Goal: Task Accomplishment & Management: Manage account settings

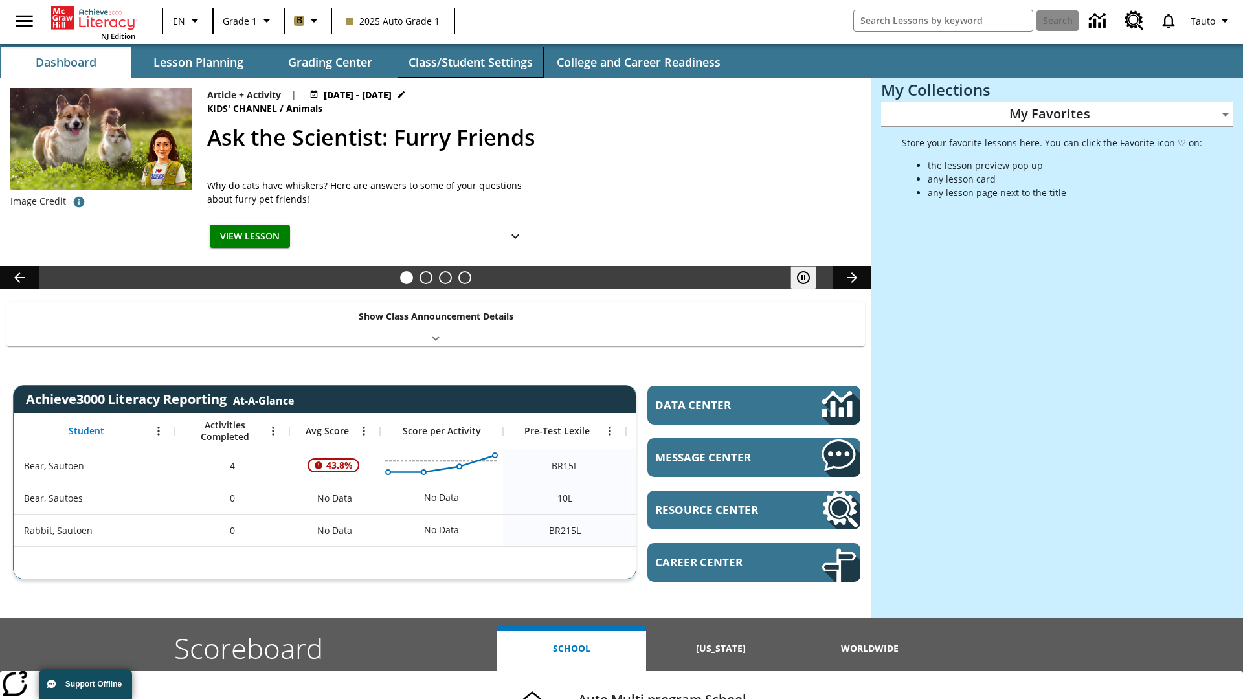
click at [470, 62] on button "Class/Student Settings" at bounding box center [470, 62] width 146 height 31
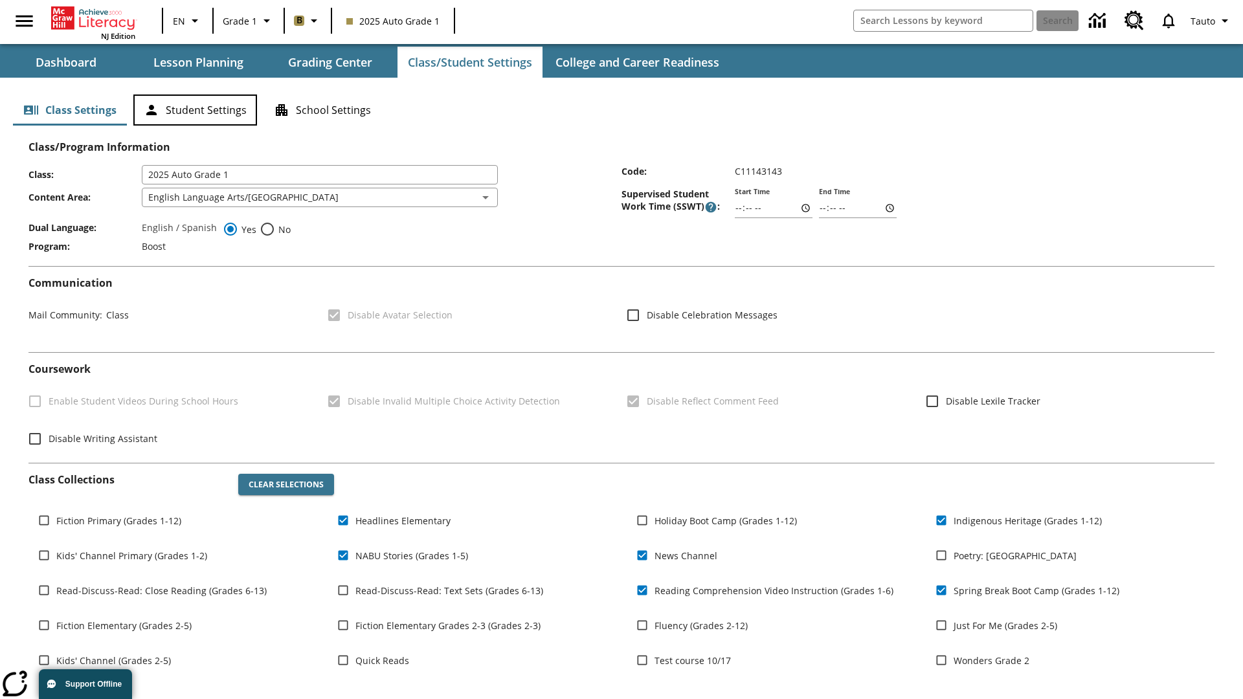
click at [195, 110] on button "Student Settings" at bounding box center [195, 109] width 124 height 31
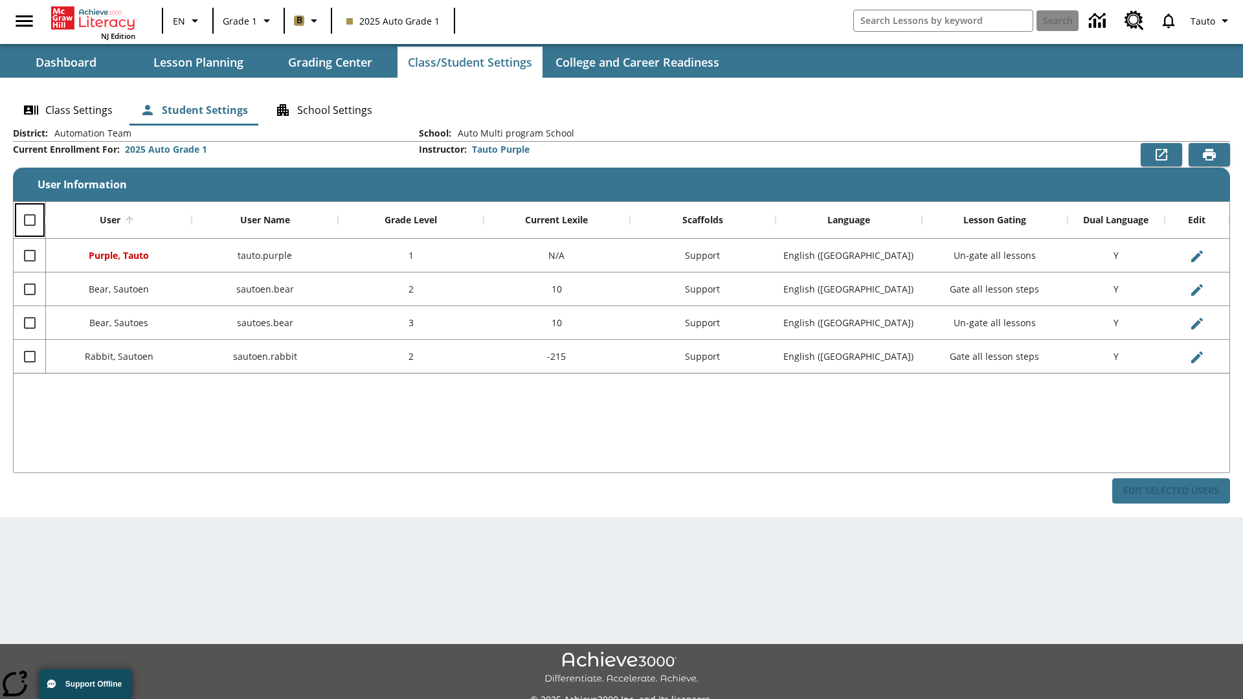
click at [29, 220] on input "Select all rows" at bounding box center [29, 219] width 27 height 27
checkbox input "true"
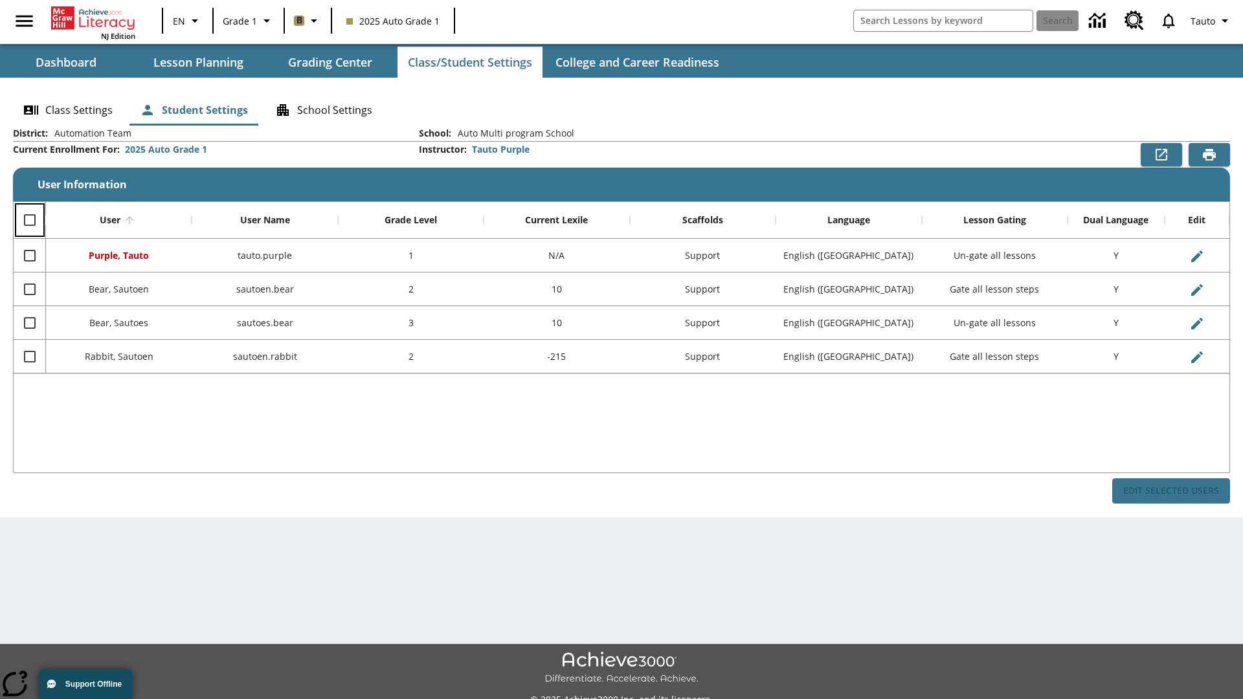
checkbox input "true"
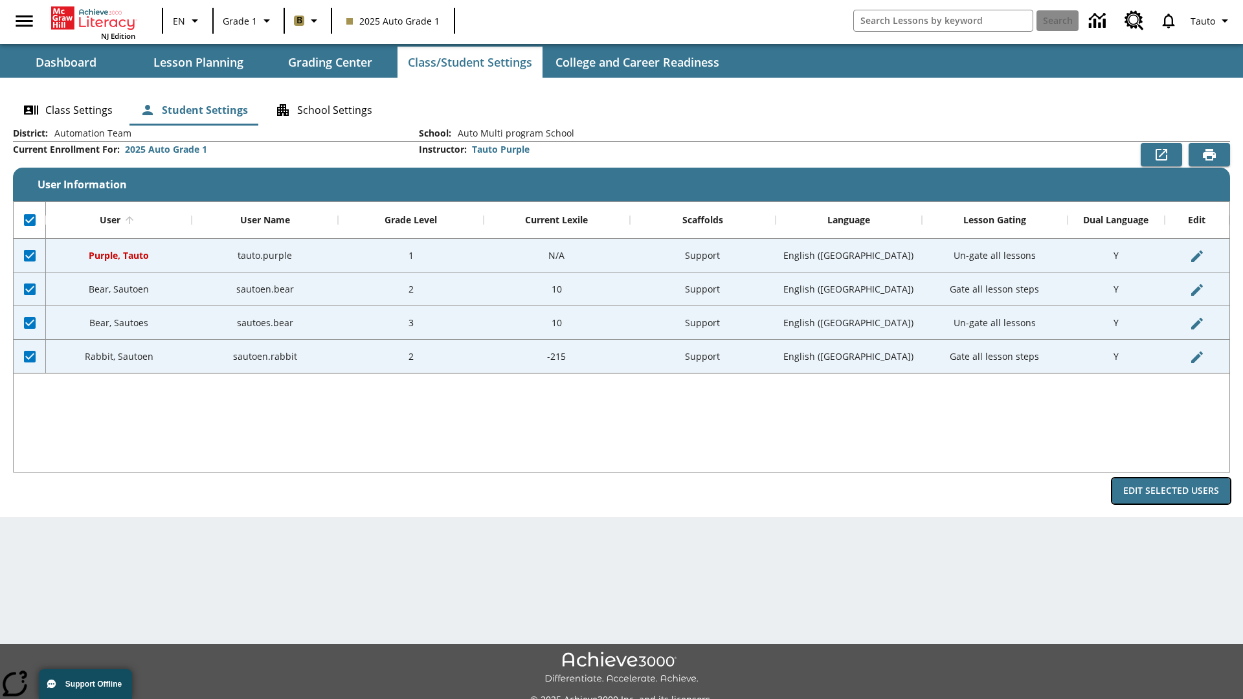
click at [1171, 491] on button "Edit Selected Users" at bounding box center [1171, 490] width 118 height 25
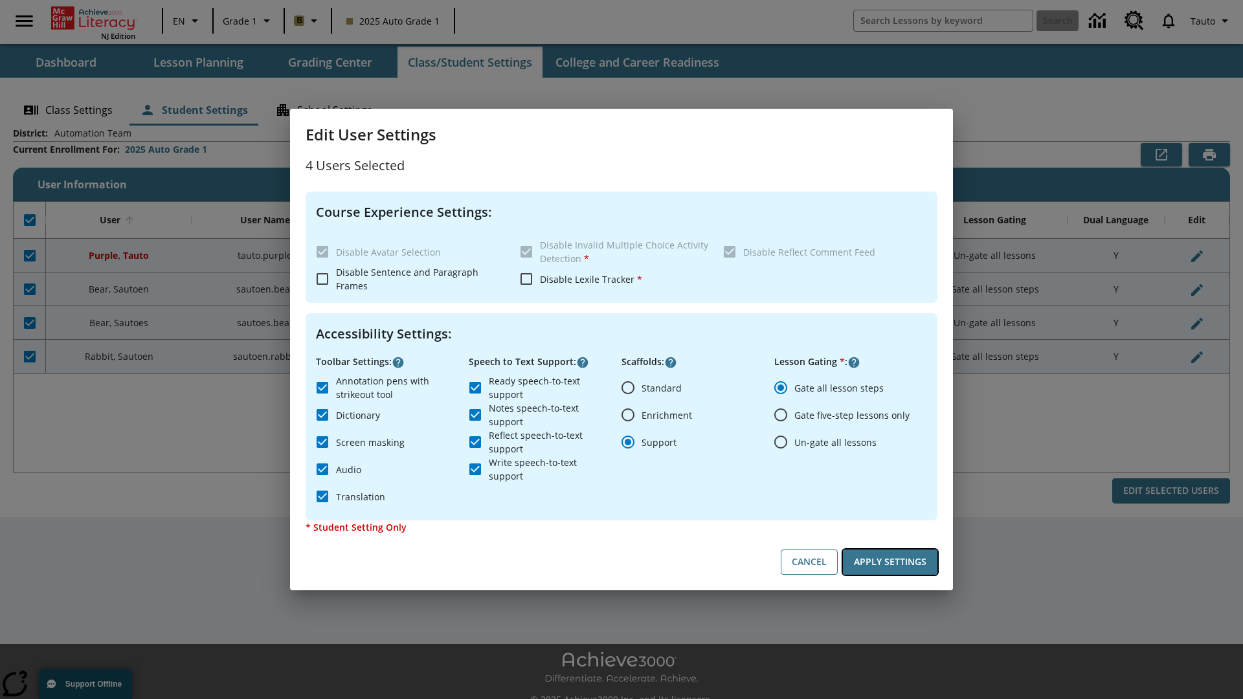
click at [890, 562] on button "Apply Settings" at bounding box center [890, 561] width 94 height 25
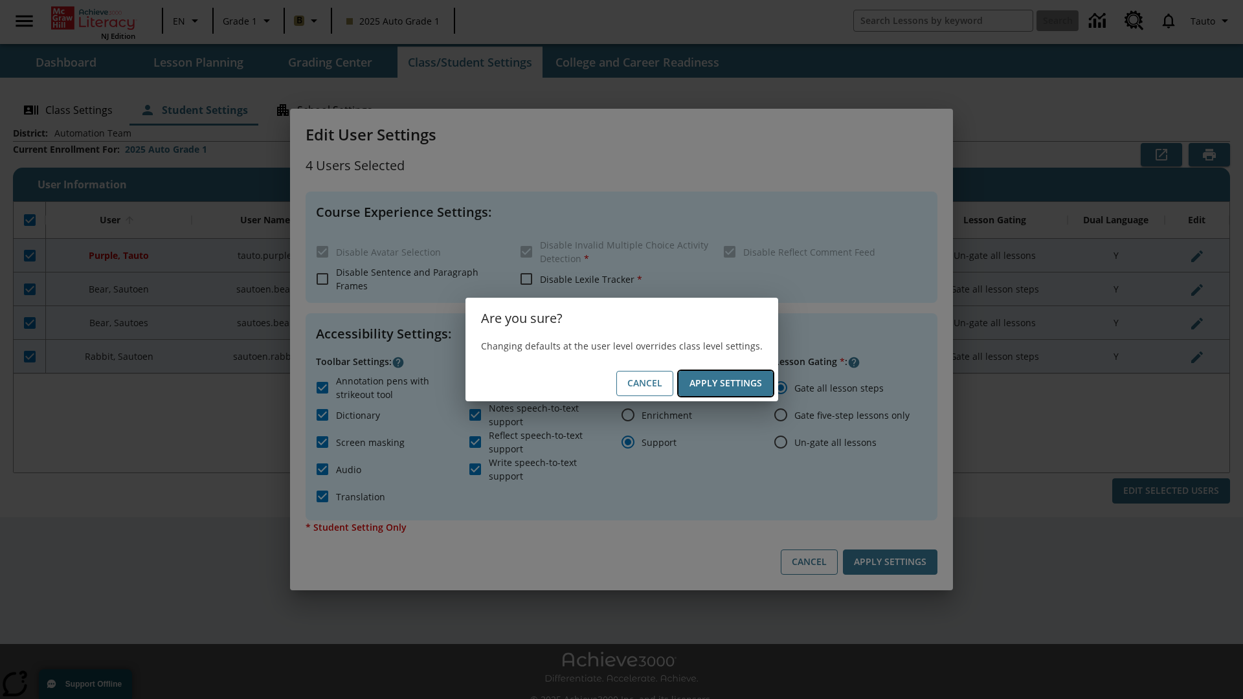
click at [725, 383] on button "Apply Settings" at bounding box center [725, 383] width 94 height 25
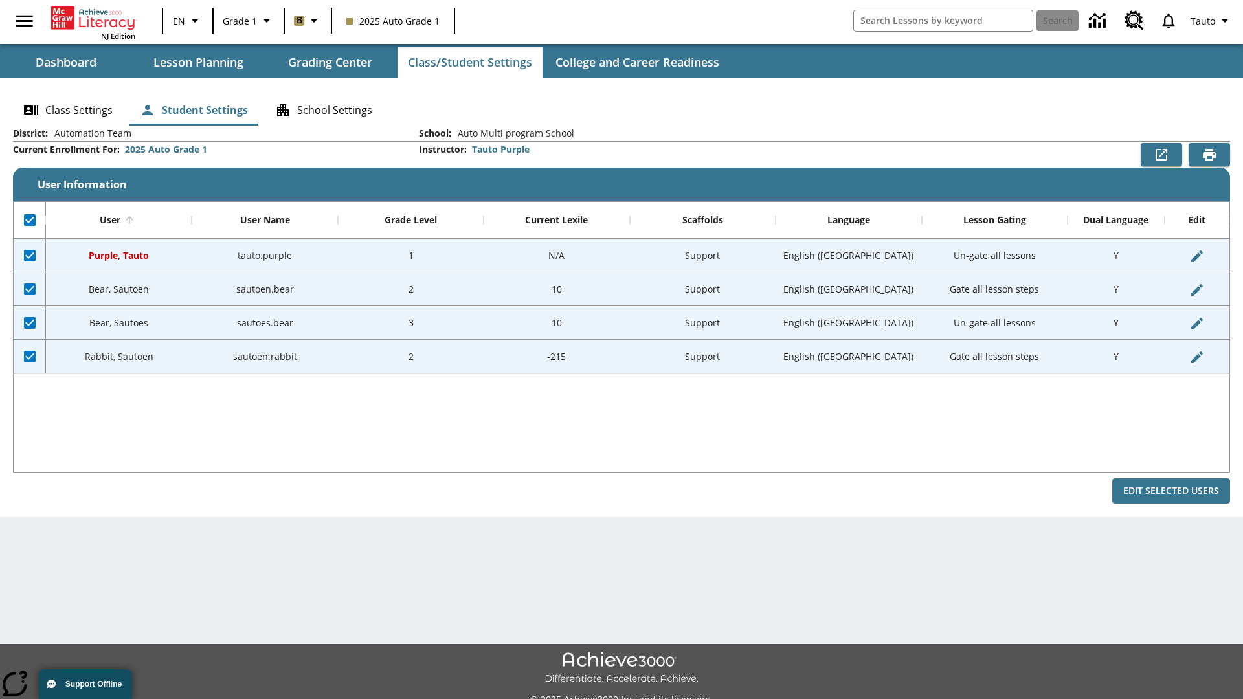
checkbox input "false"
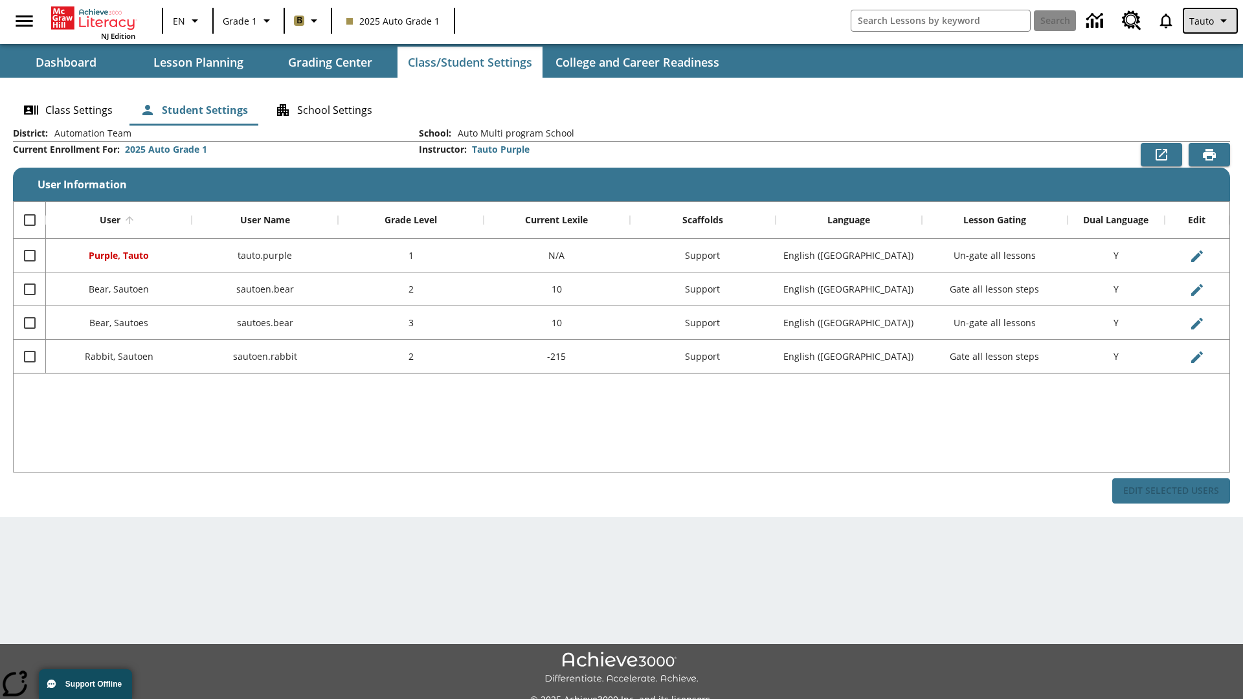
click at [1211, 21] on span "Tauto" at bounding box center [1201, 21] width 25 height 14
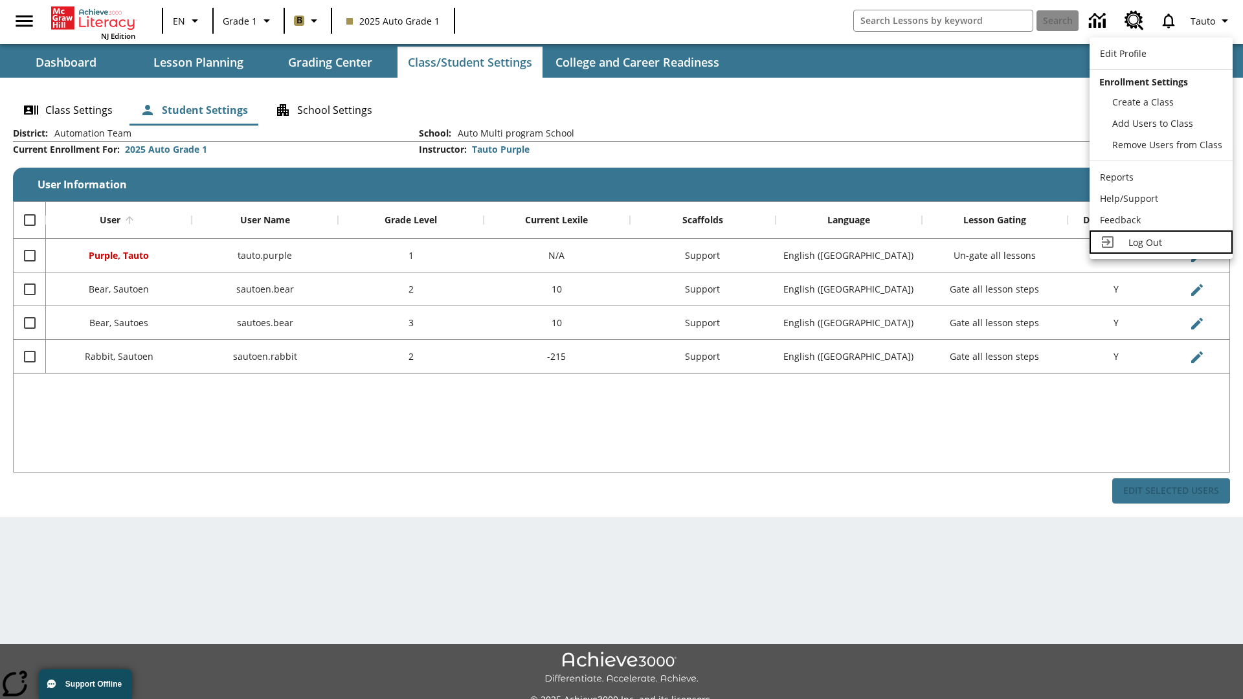
click at [1160, 242] on span "Log Out" at bounding box center [1145, 242] width 34 height 12
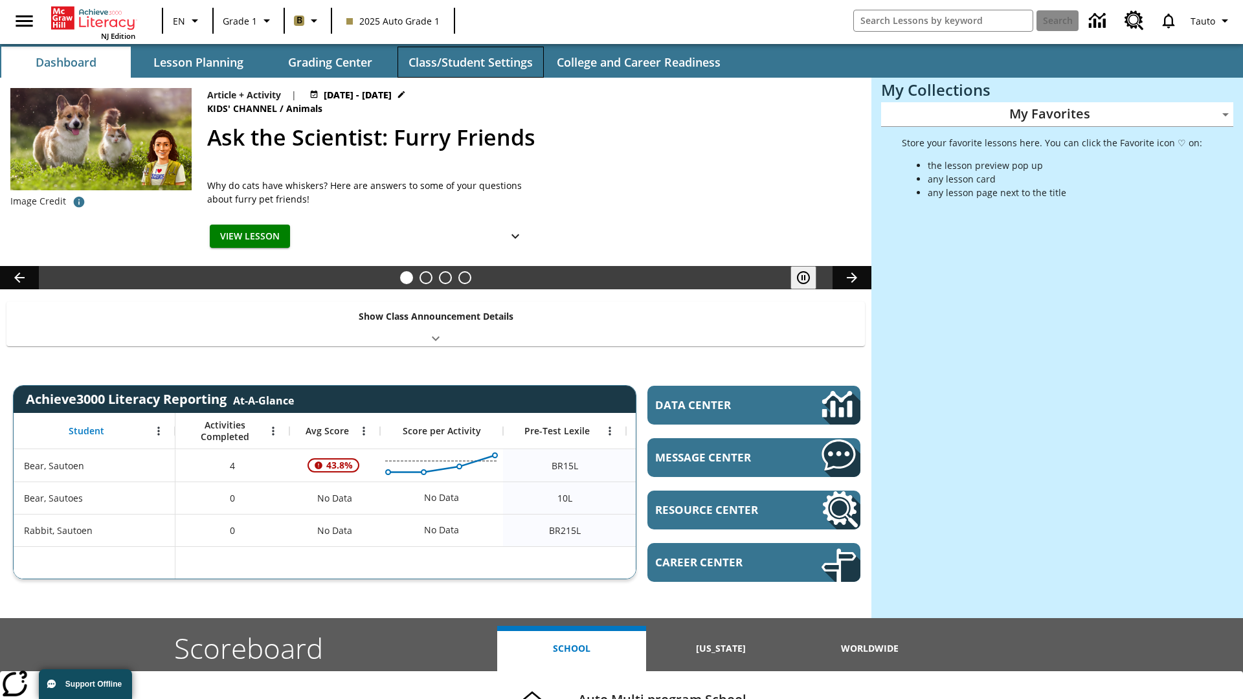
click at [470, 62] on button "Class/Student Settings" at bounding box center [470, 62] width 146 height 31
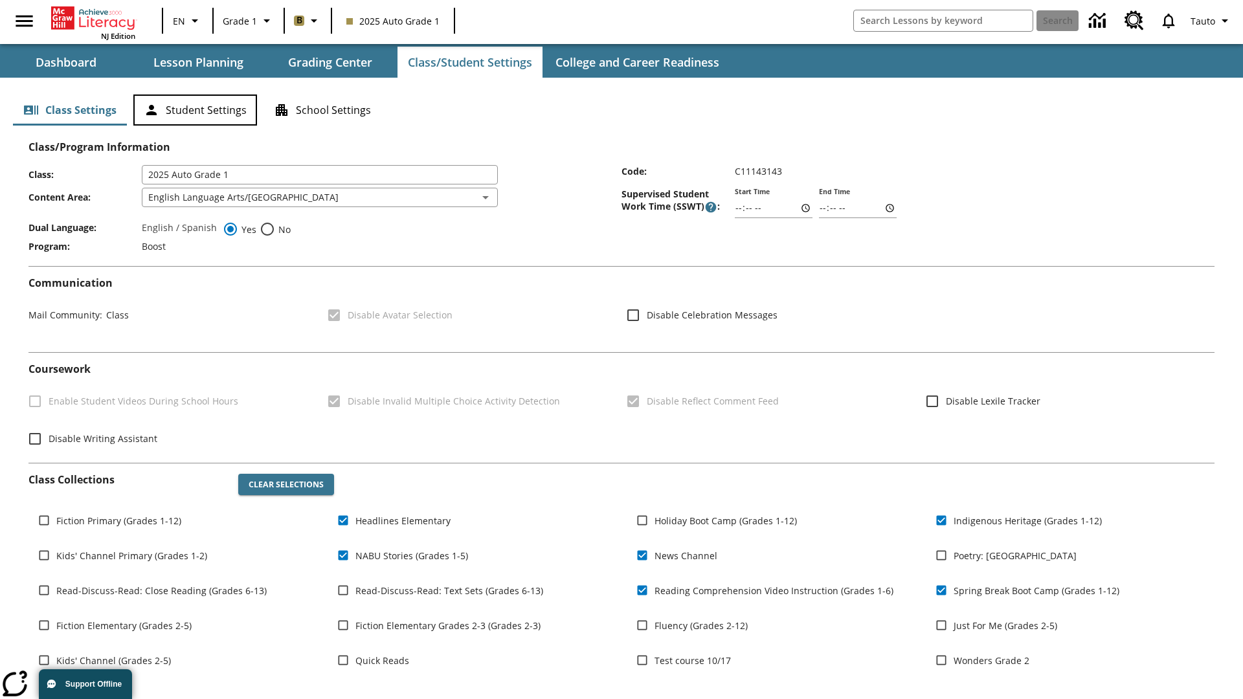
click at [195, 110] on button "Student Settings" at bounding box center [195, 109] width 124 height 31
